Goal: Transaction & Acquisition: Purchase product/service

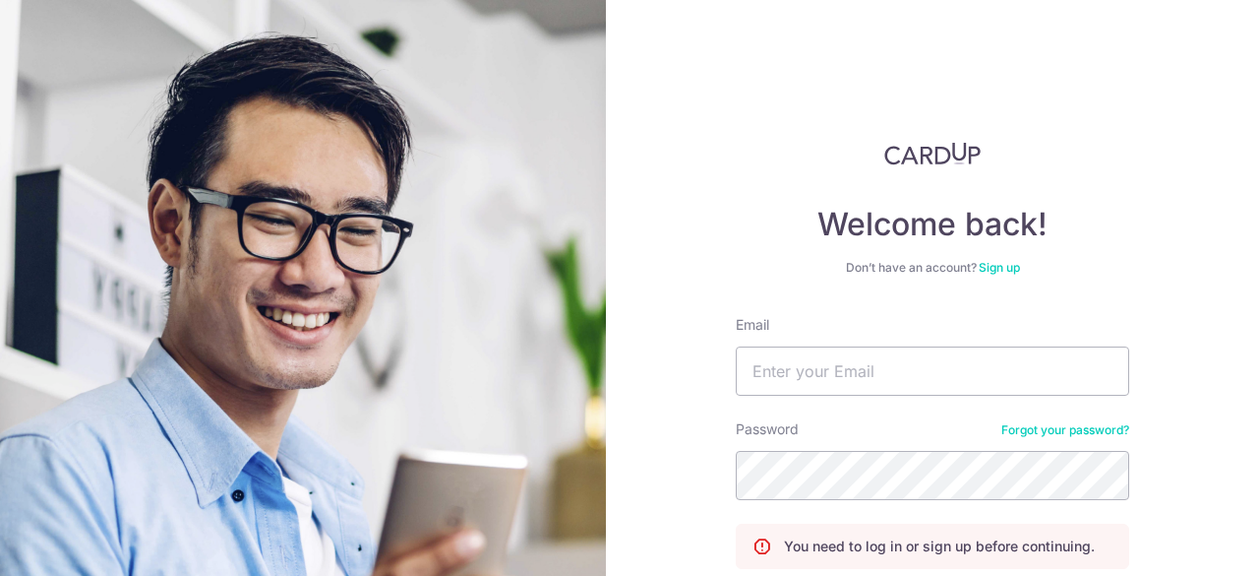
type input "teh_khenhian@hotmail.com"
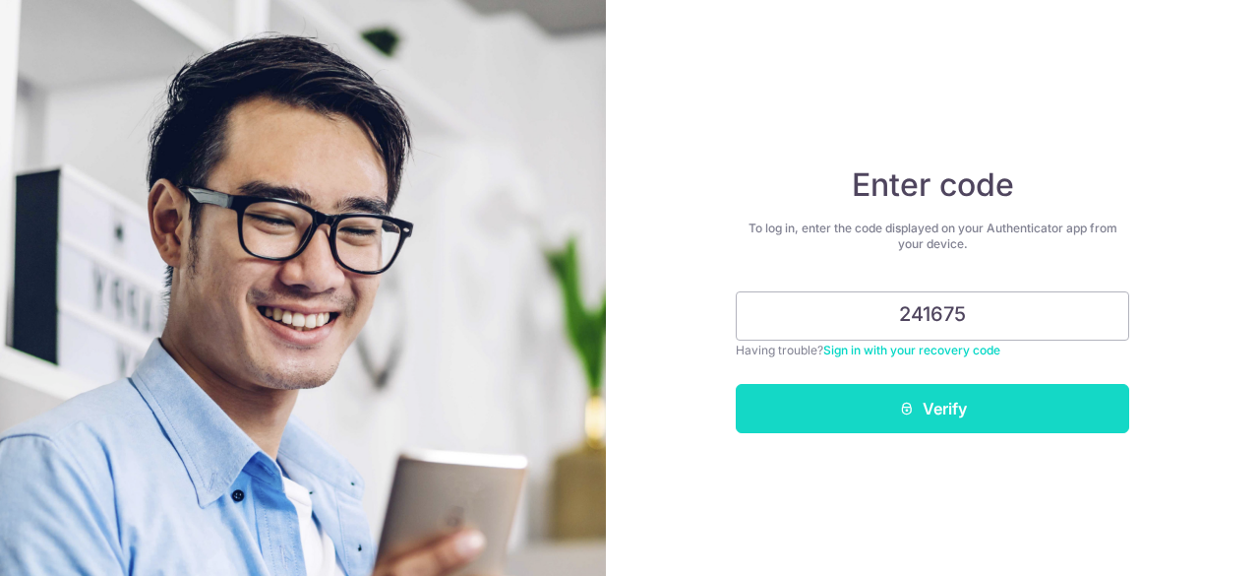
type input "241675"
click at [978, 411] on button "Verify" at bounding box center [933, 408] width 394 height 49
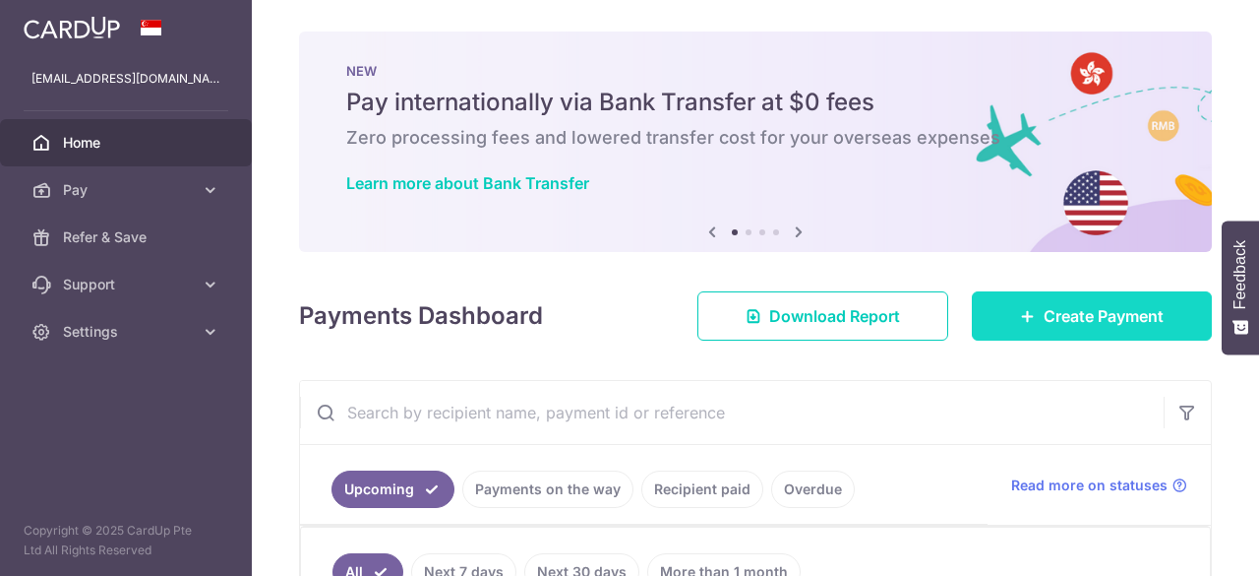
click at [1073, 313] on span "Create Payment" at bounding box center [1104, 316] width 120 height 24
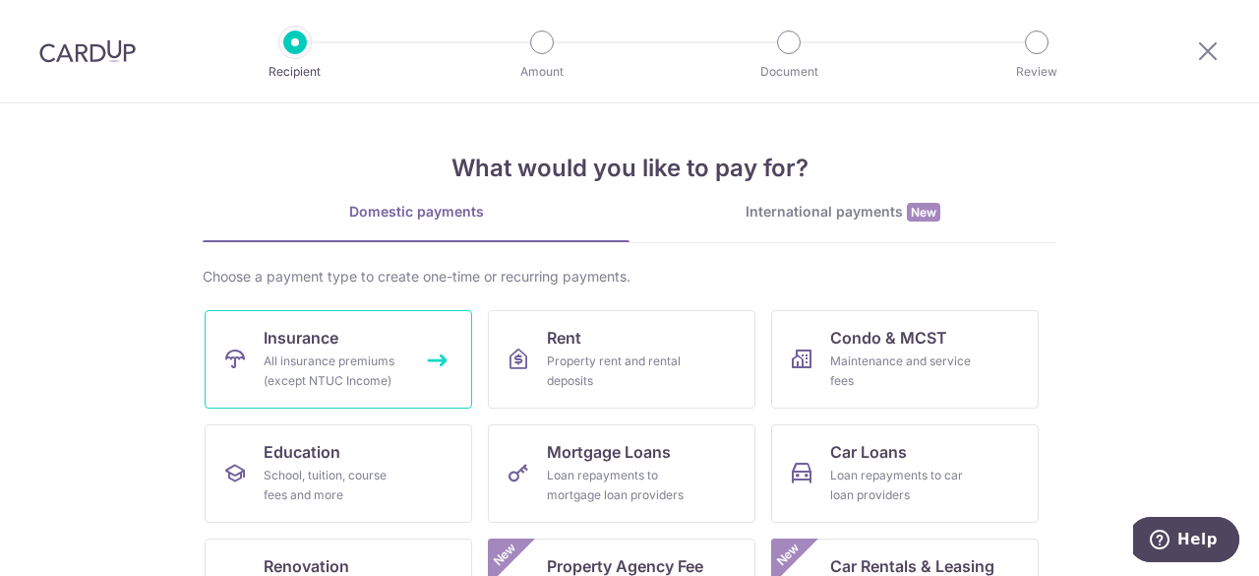
click at [397, 345] on link "Insurance All insurance premiums (except NTUC Income)" at bounding box center [339, 359] width 268 height 98
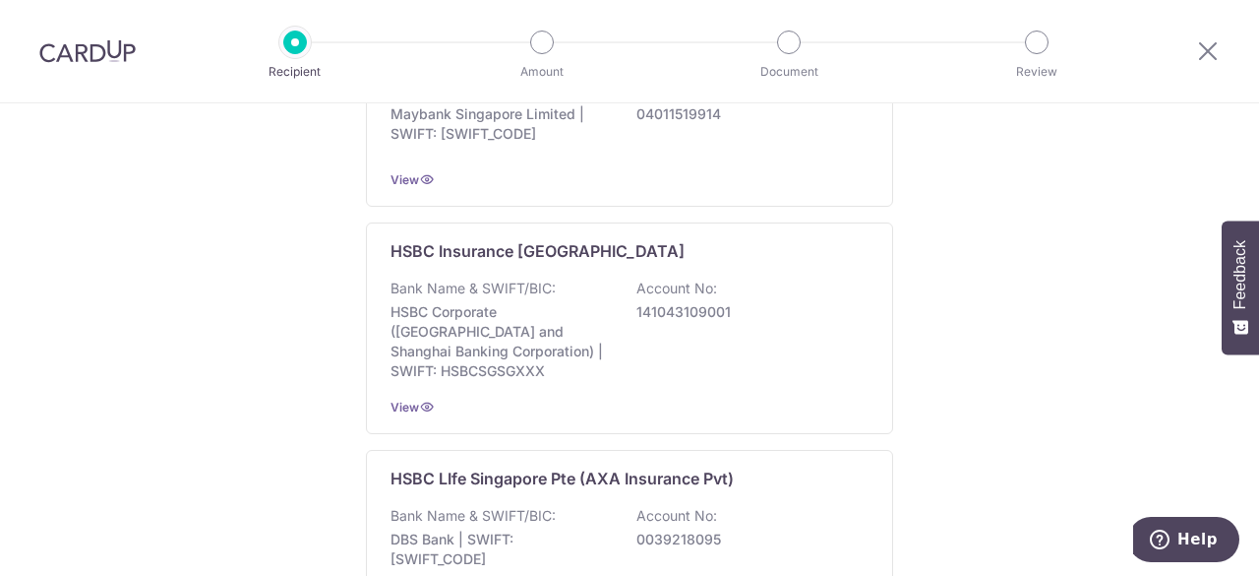
scroll to position [1377, 0]
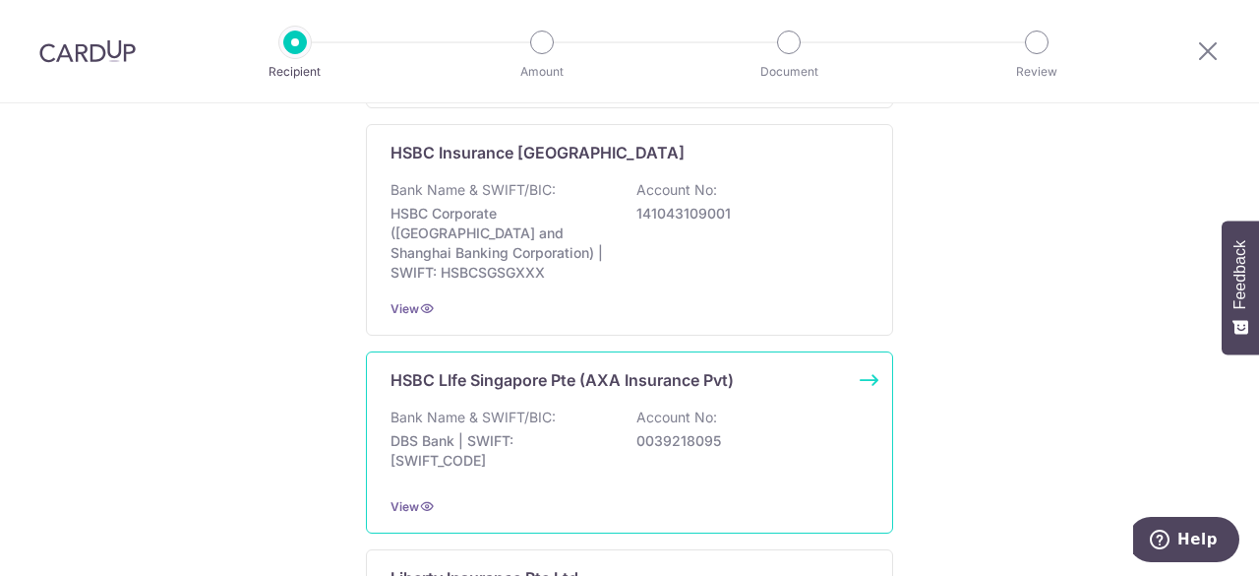
click at [565, 407] on div "Bank Name & SWIFT/BIC: DBS Bank | SWIFT: [SWIFT_CODE] Account No: 0039218095" at bounding box center [630, 443] width 478 height 73
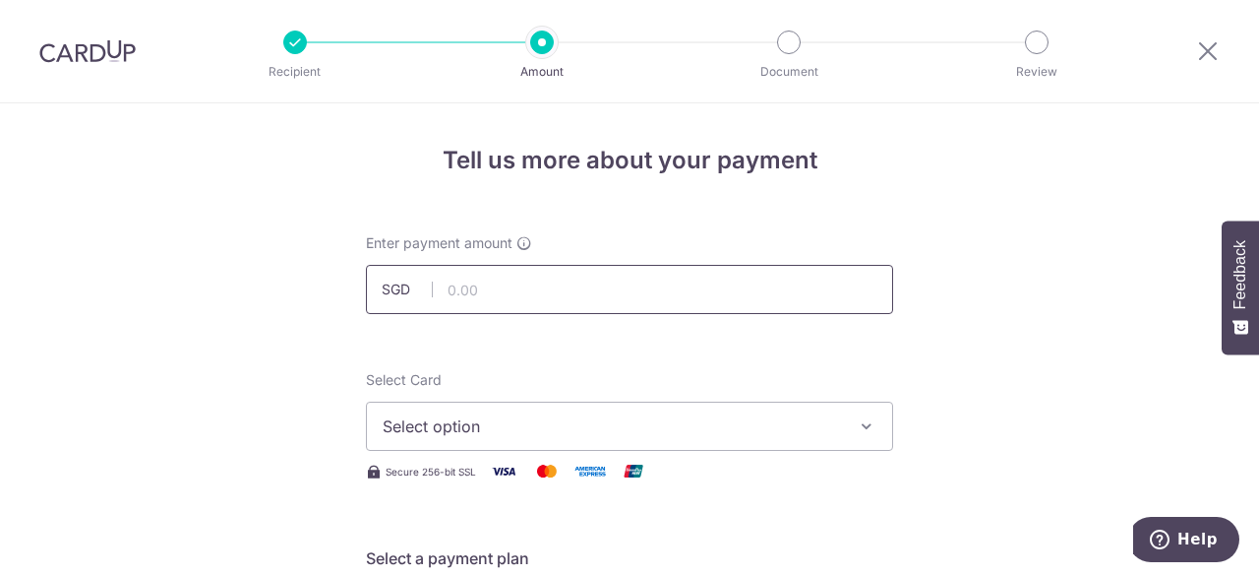
click at [687, 295] on input "text" at bounding box center [629, 289] width 527 height 49
type input "202.94"
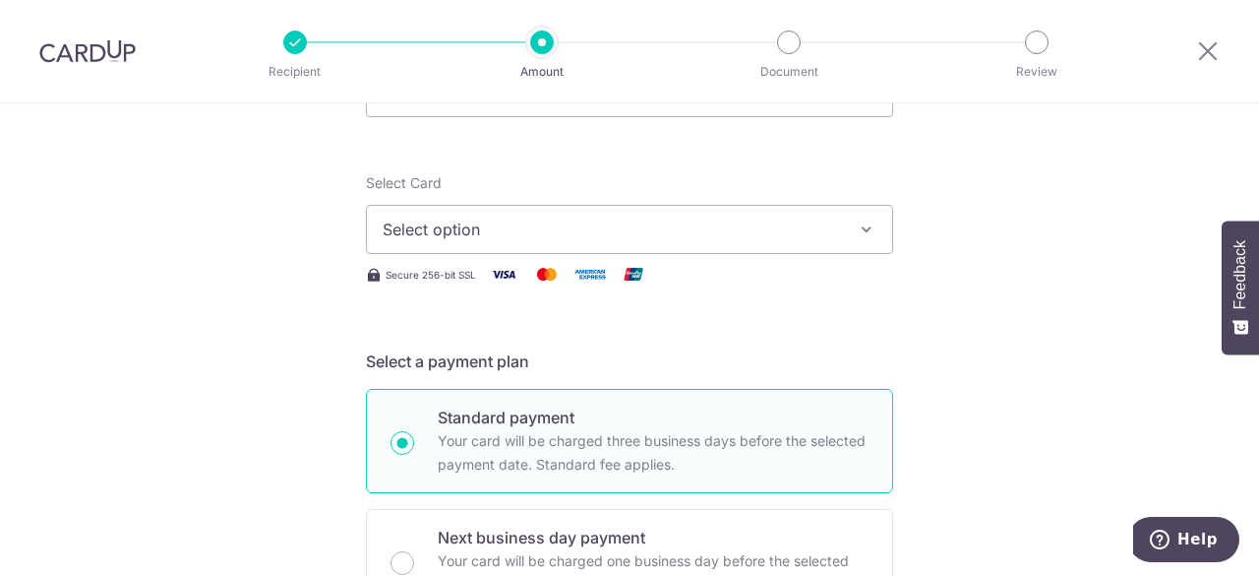
click at [788, 238] on span "Select option" at bounding box center [612, 229] width 458 height 24
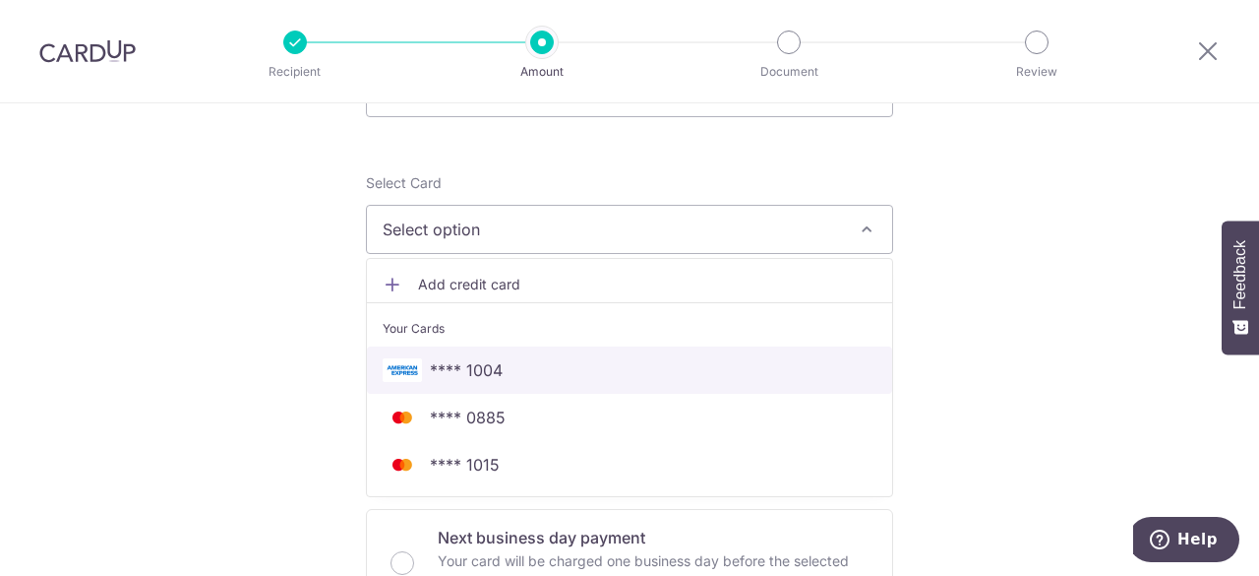
click at [584, 360] on span "**** 1004" at bounding box center [630, 370] width 494 height 24
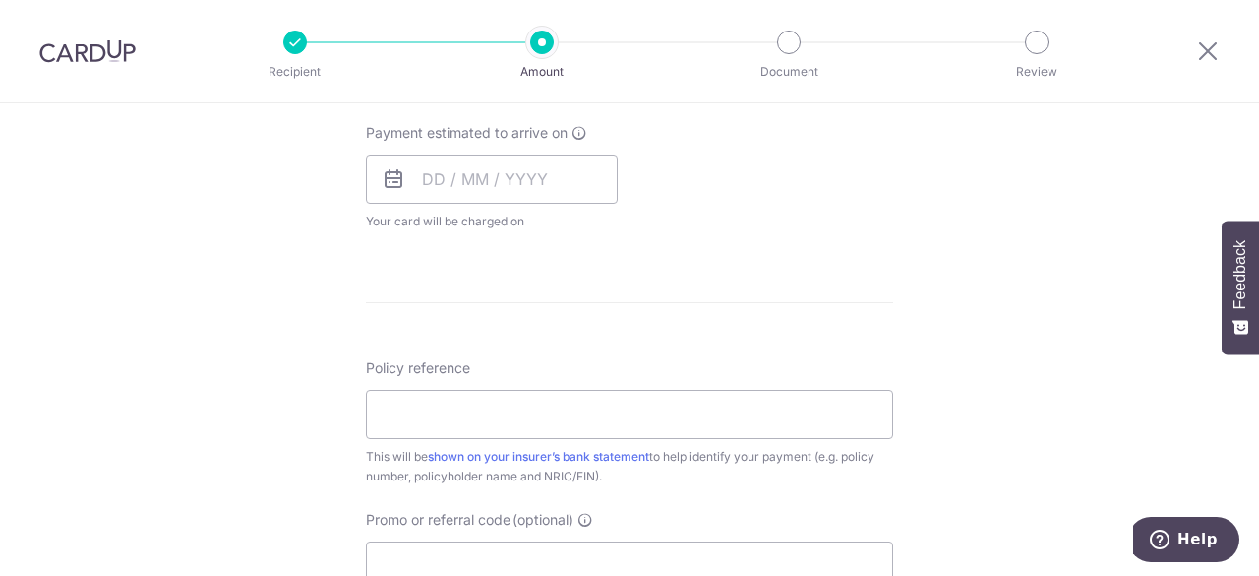
scroll to position [689, 0]
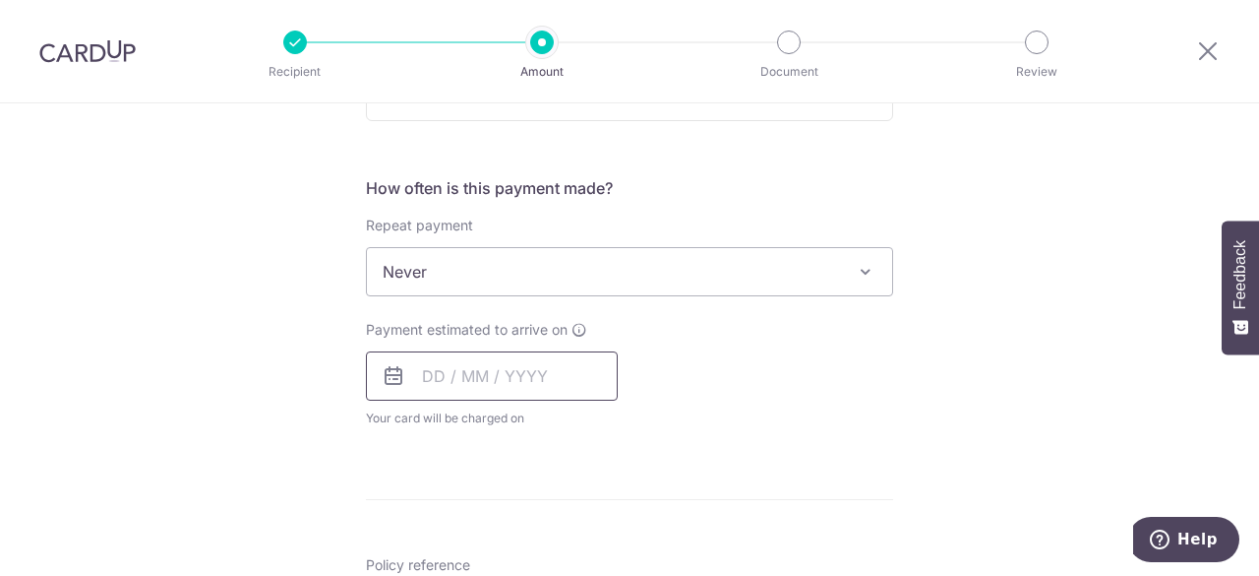
click at [553, 367] on input "text" at bounding box center [492, 375] width 252 height 49
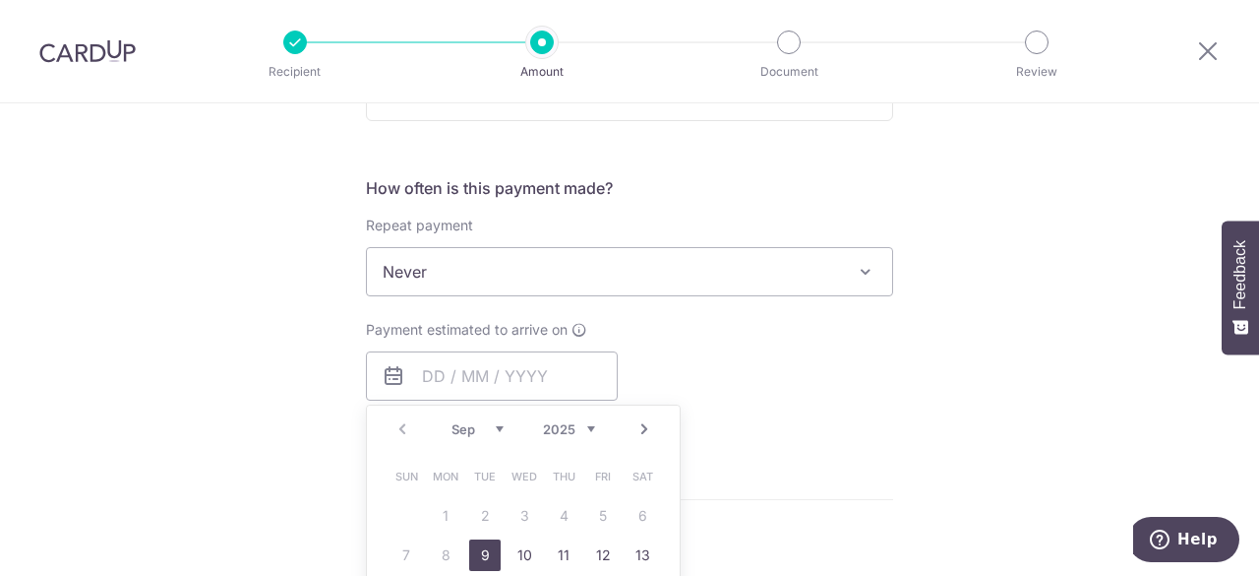
click at [927, 347] on div "Tell us more about your payment Enter payment amount SGD 202.94 202.94 Select C…" at bounding box center [629, 305] width 1259 height 1780
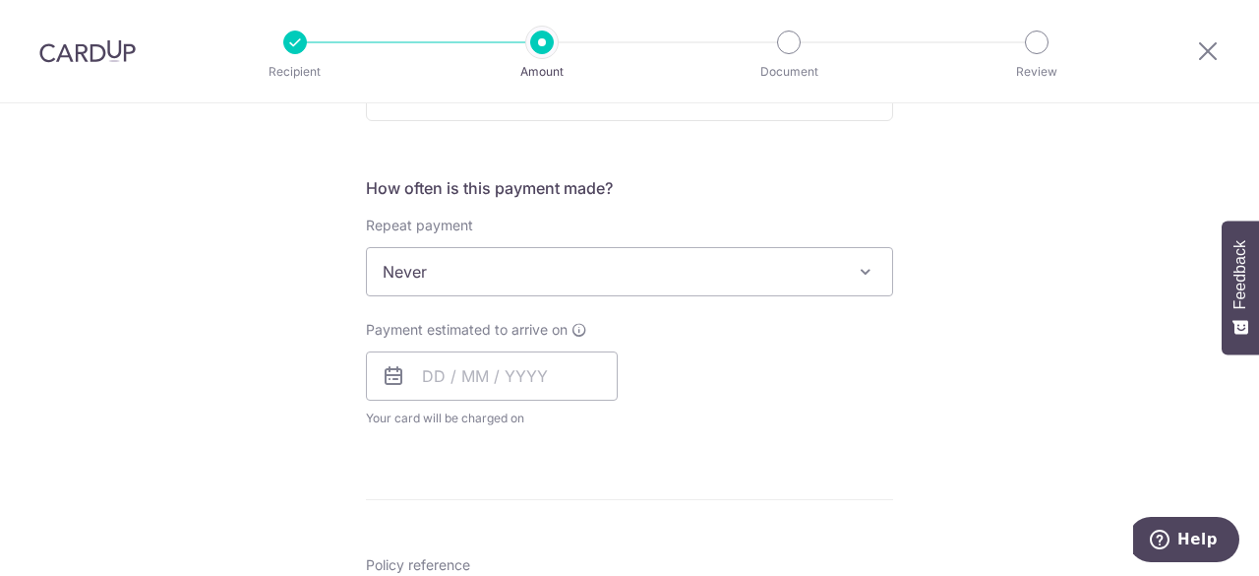
scroll to position [885, 0]
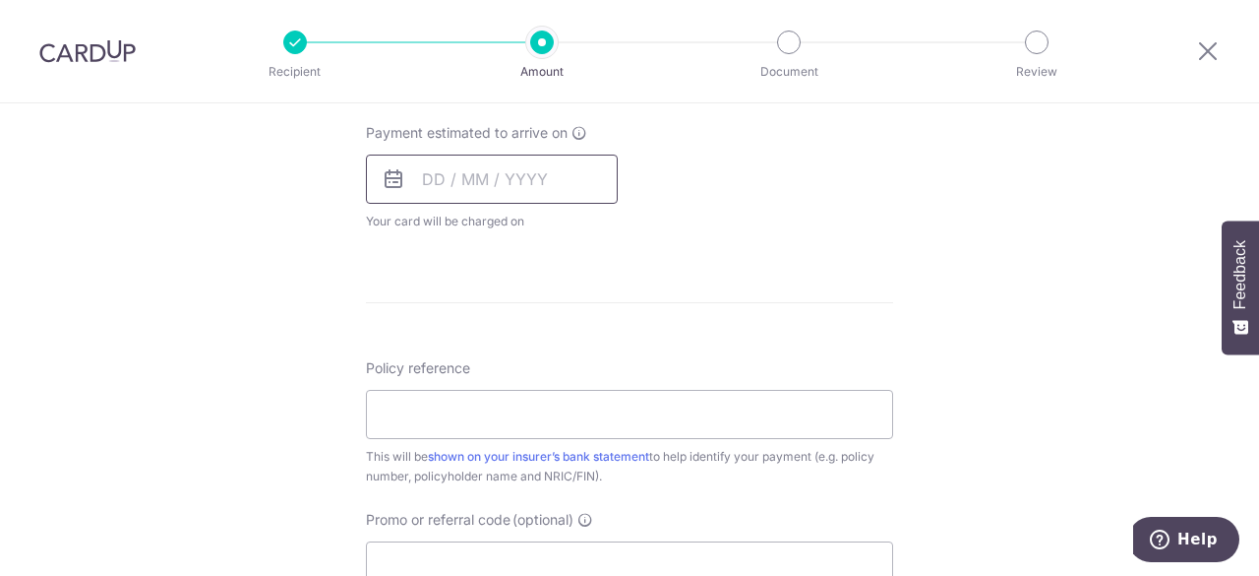
click at [493, 184] on input "text" at bounding box center [492, 178] width 252 height 49
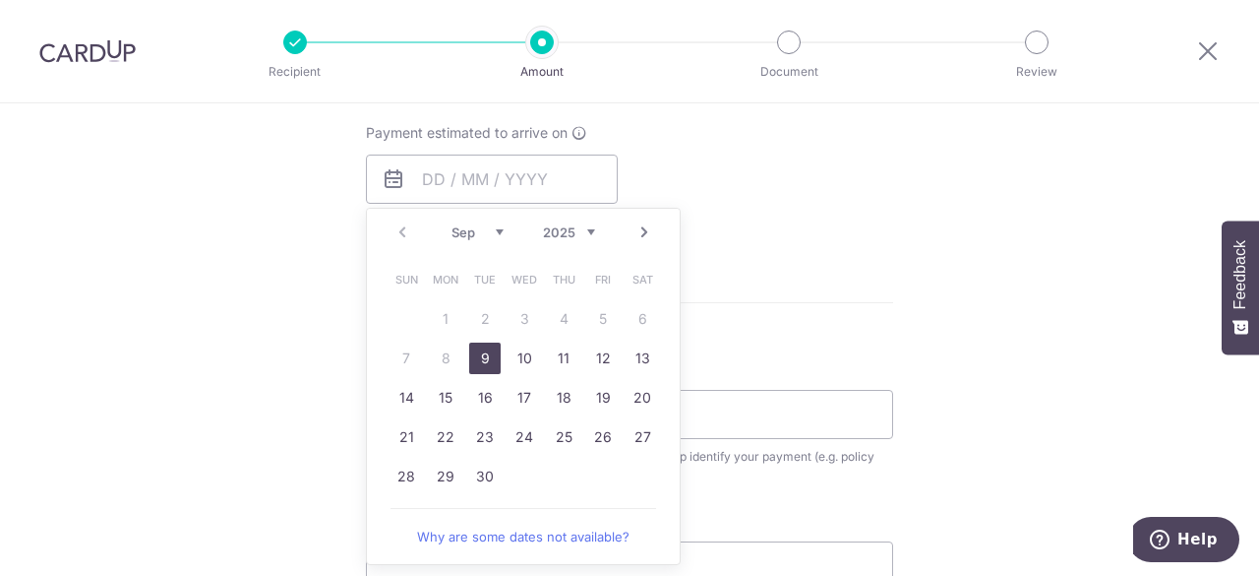
click at [474, 353] on link "9" at bounding box center [484, 357] width 31 height 31
type input "09/09/2025"
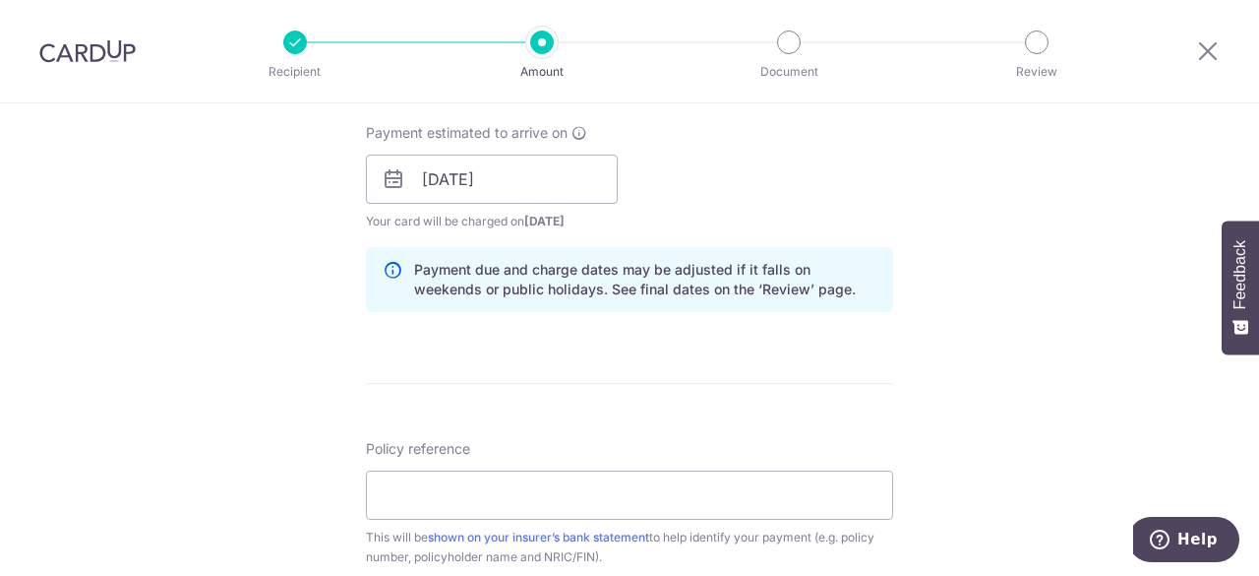
click at [966, 237] on div "Tell us more about your payment Enter payment amount SGD 202.94 202.94 Select C…" at bounding box center [629, 148] width 1259 height 1860
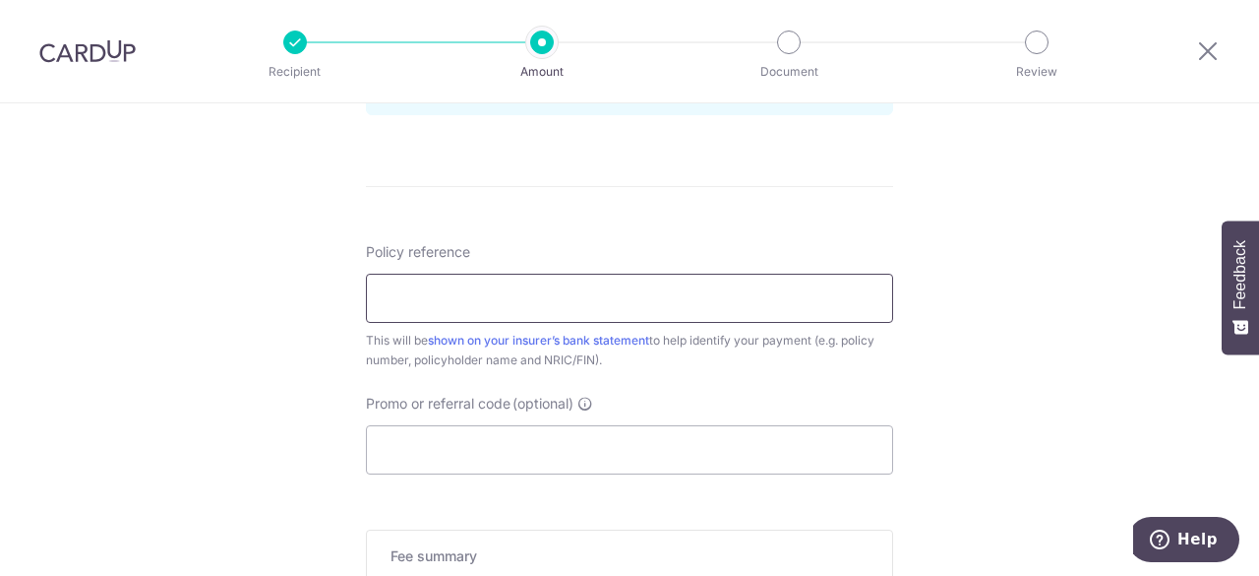
click at [459, 292] on input "Policy reference" at bounding box center [629, 297] width 527 height 49
type input "501-5476954"
click at [715, 454] on input "Promo or referral code (optional)" at bounding box center [629, 449] width 527 height 49
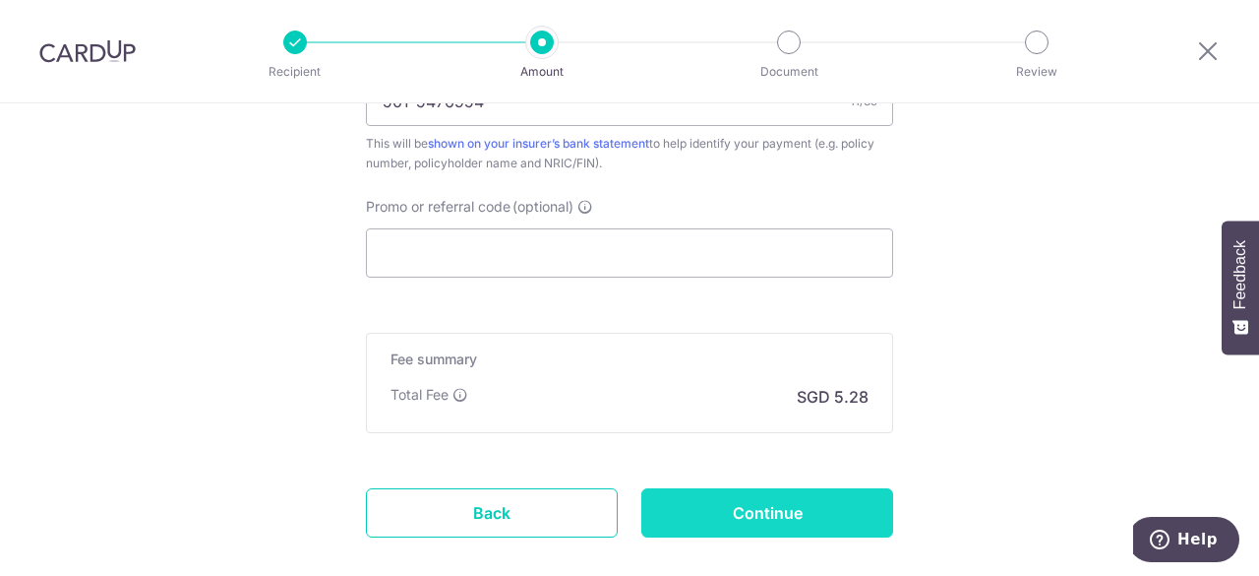
click at [765, 504] on input "Continue" at bounding box center [767, 512] width 252 height 49
type input "Create Schedule"
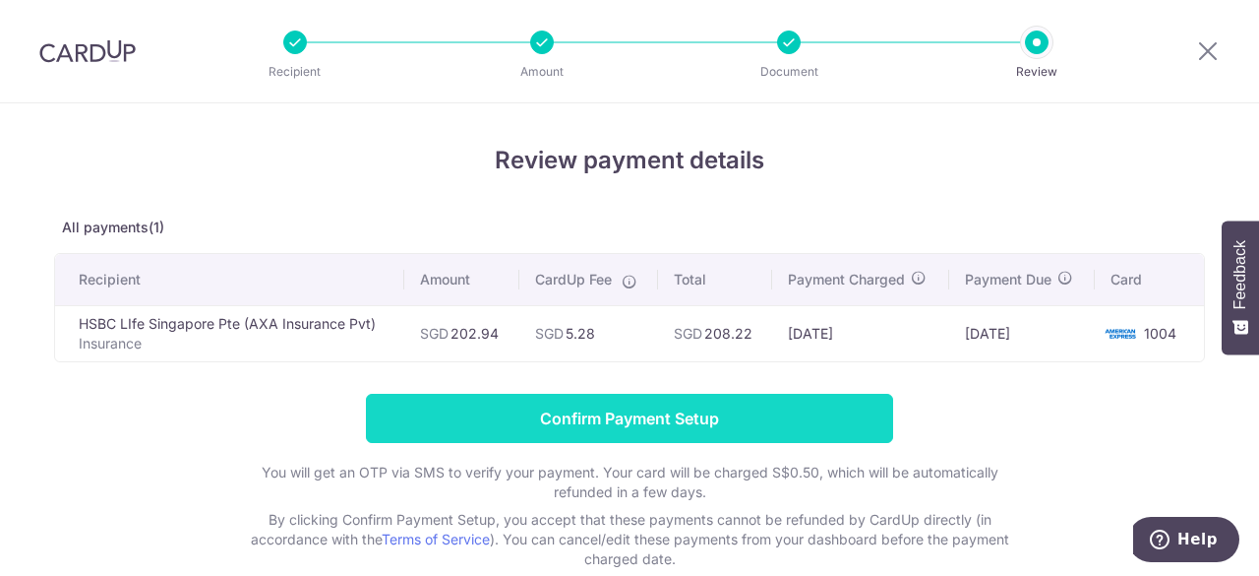
click at [660, 412] on input "Confirm Payment Setup" at bounding box center [629, 418] width 527 height 49
